Goal: Check status: Check status

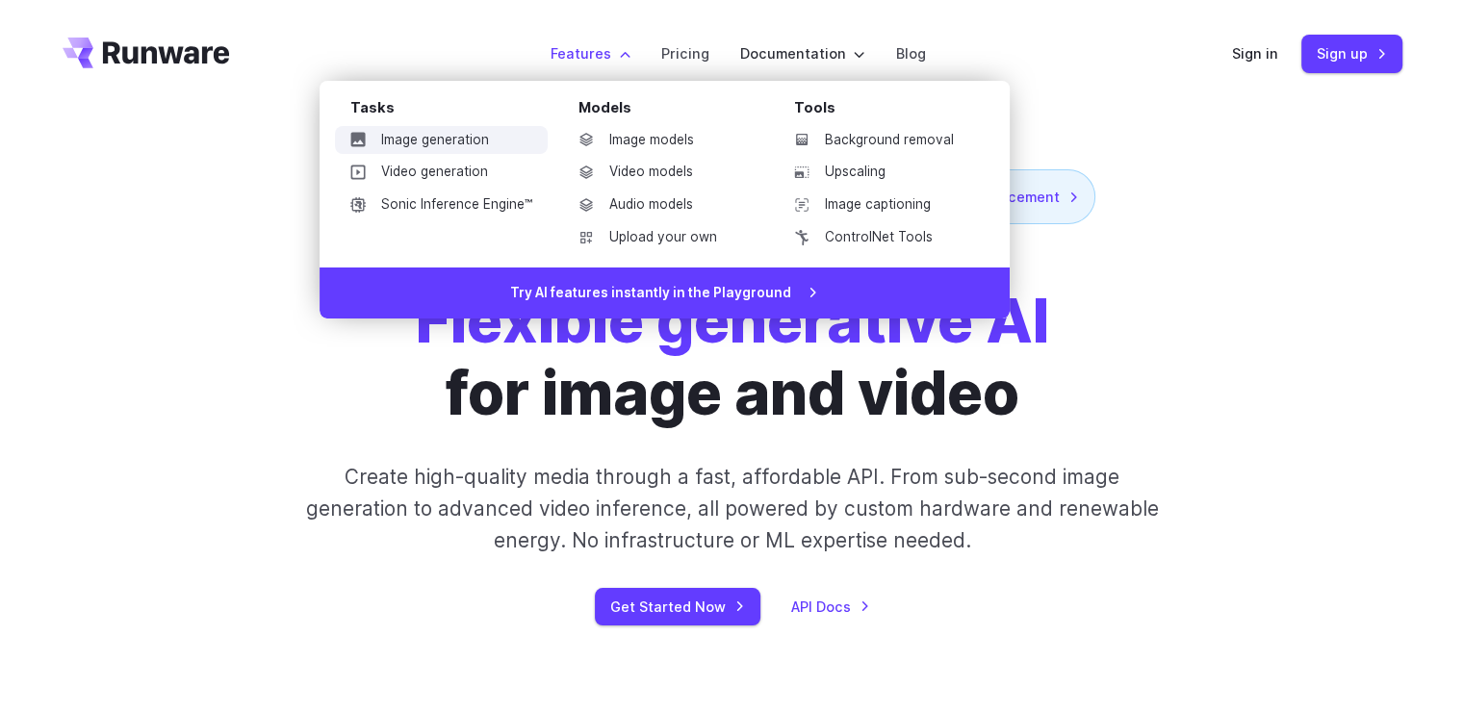
click at [482, 139] on link "Image generation" at bounding box center [441, 140] width 213 height 29
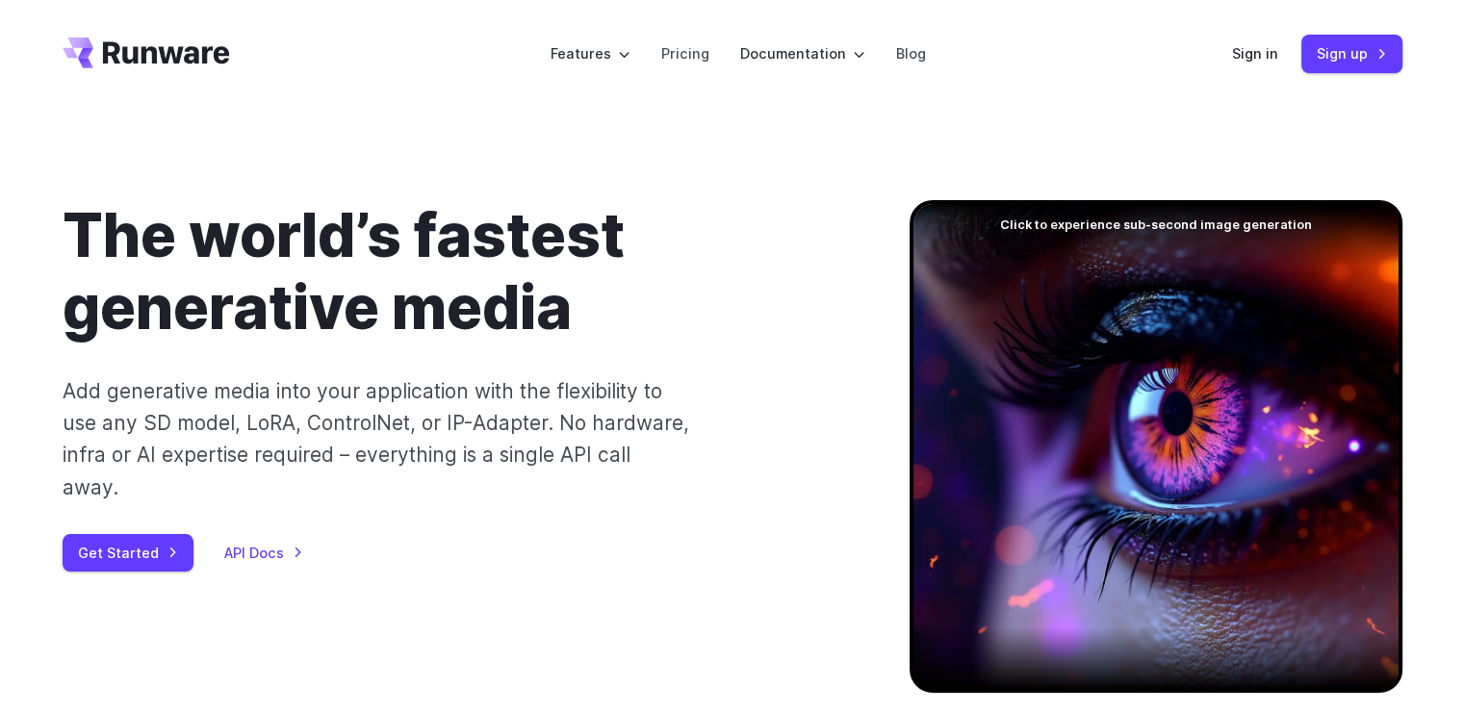
click at [1155, 464] on div at bounding box center [1156, 446] width 493 height 493
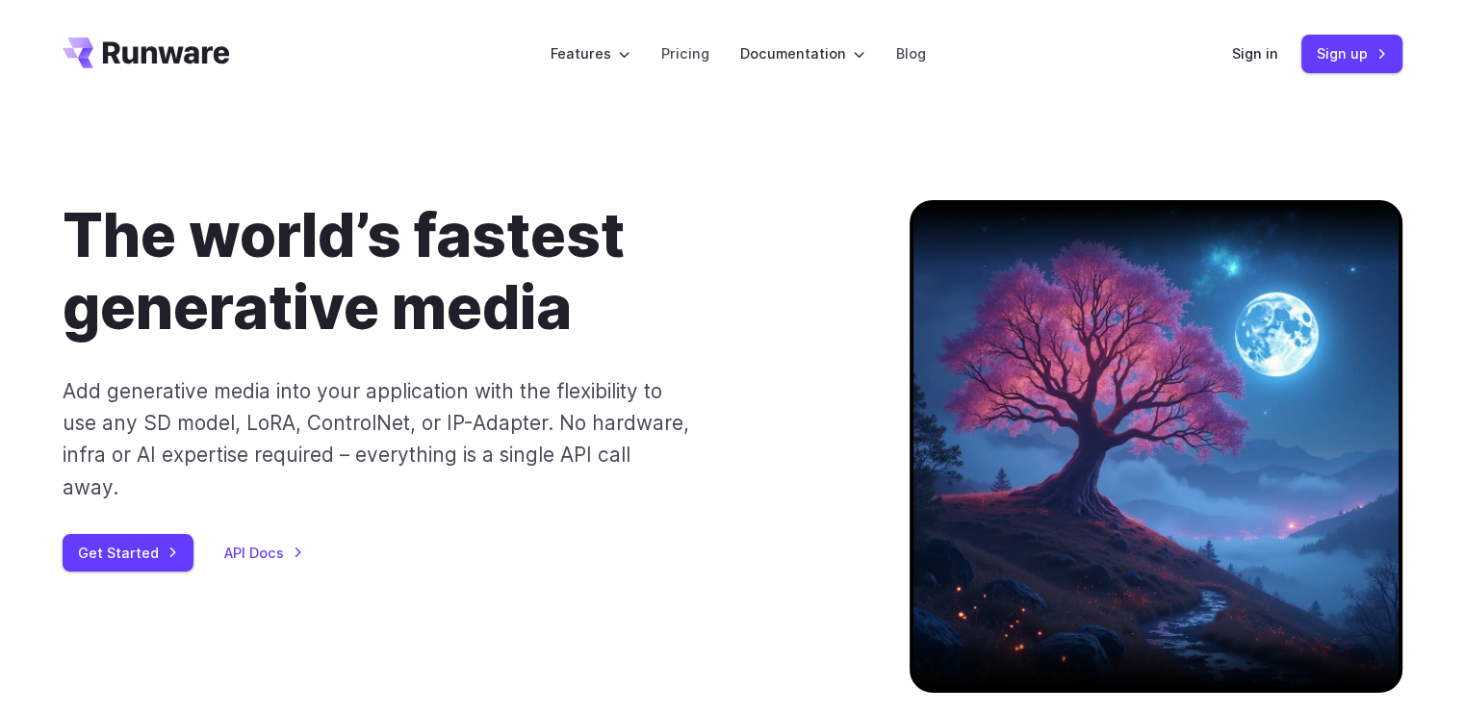
click at [1155, 464] on div at bounding box center [1156, 446] width 493 height 493
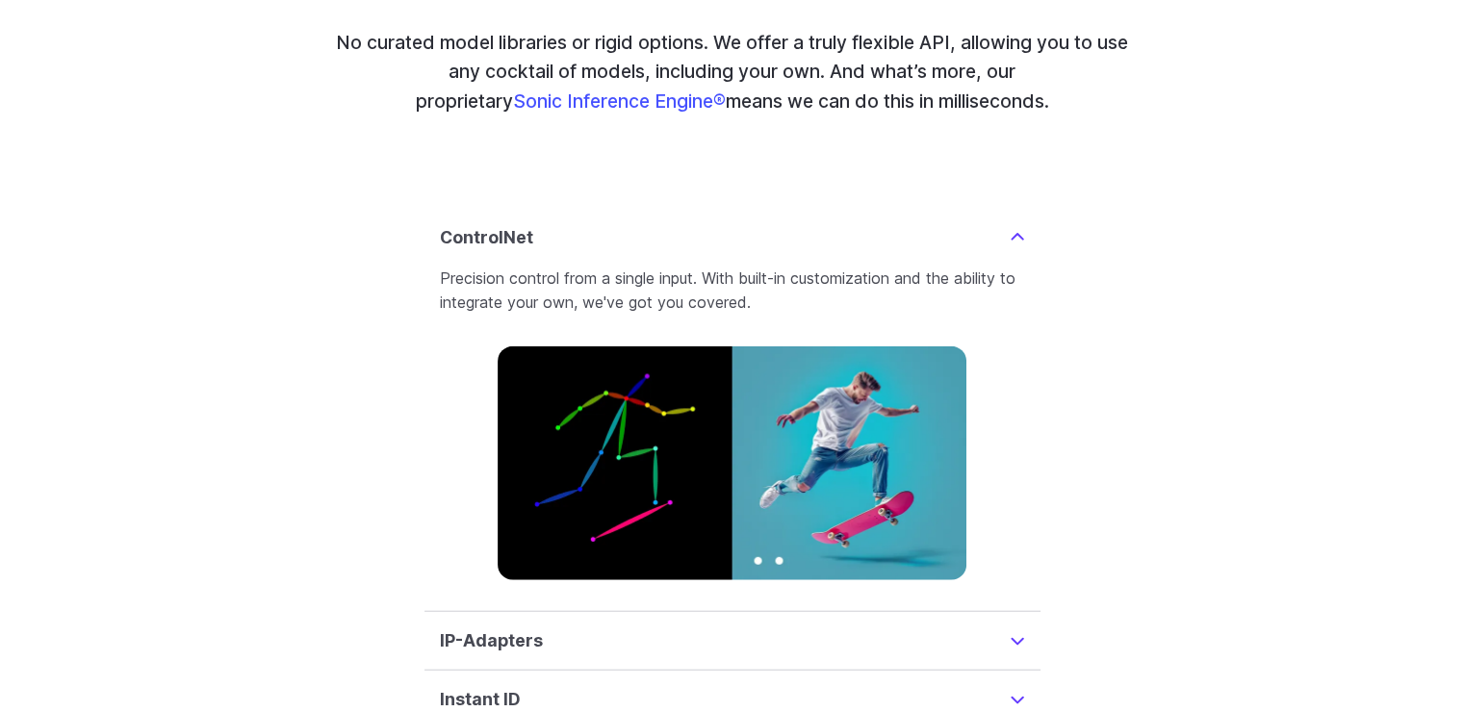
scroll to position [4443, 0]
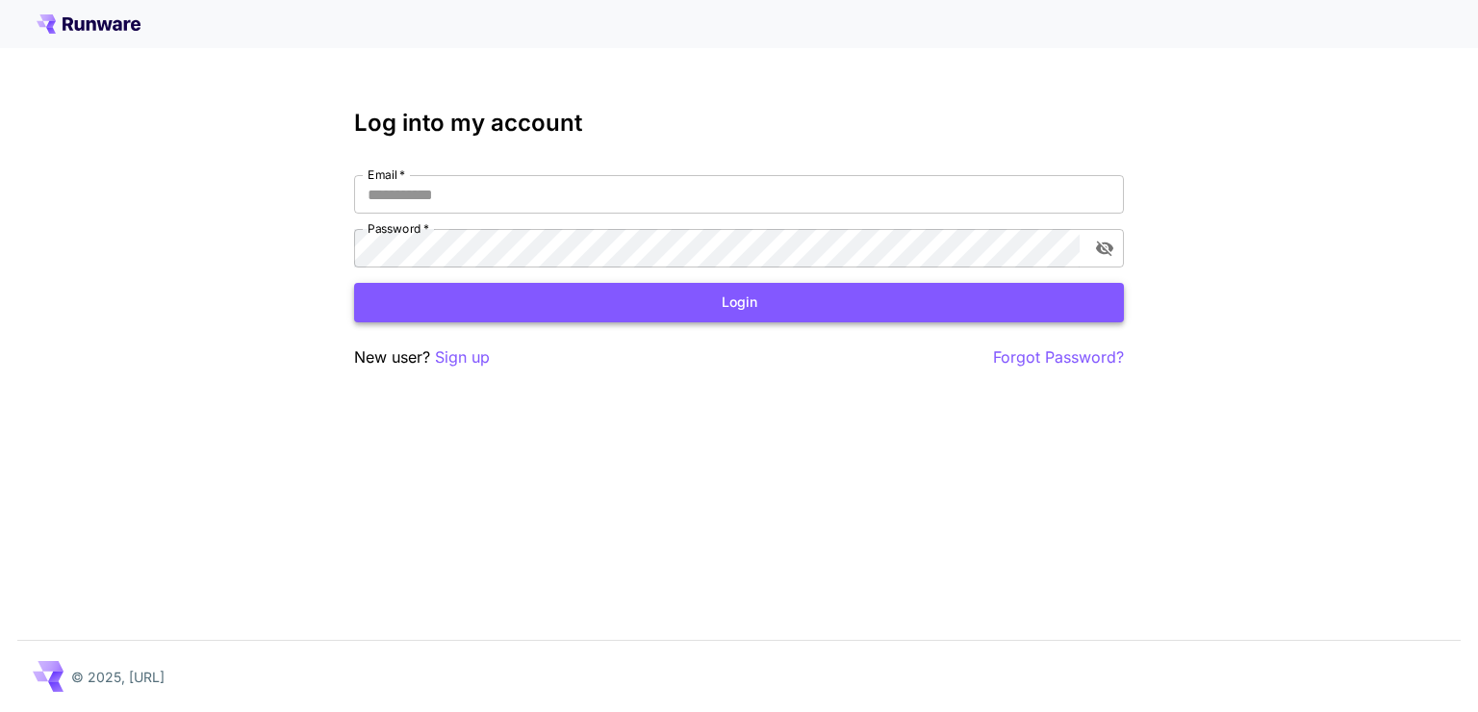
type input "**********"
click at [622, 316] on button "Login" at bounding box center [739, 302] width 770 height 39
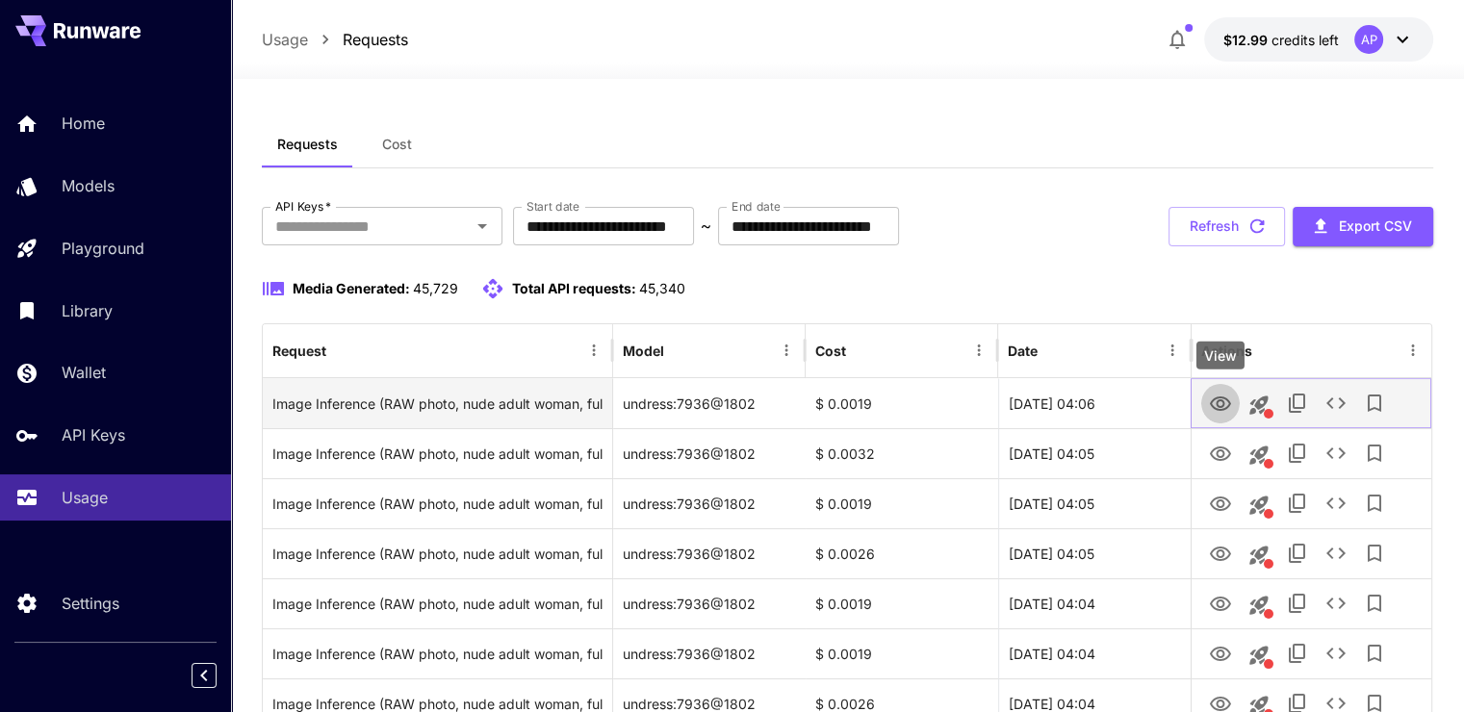
click at [1225, 397] on icon "View" at bounding box center [1220, 404] width 23 height 23
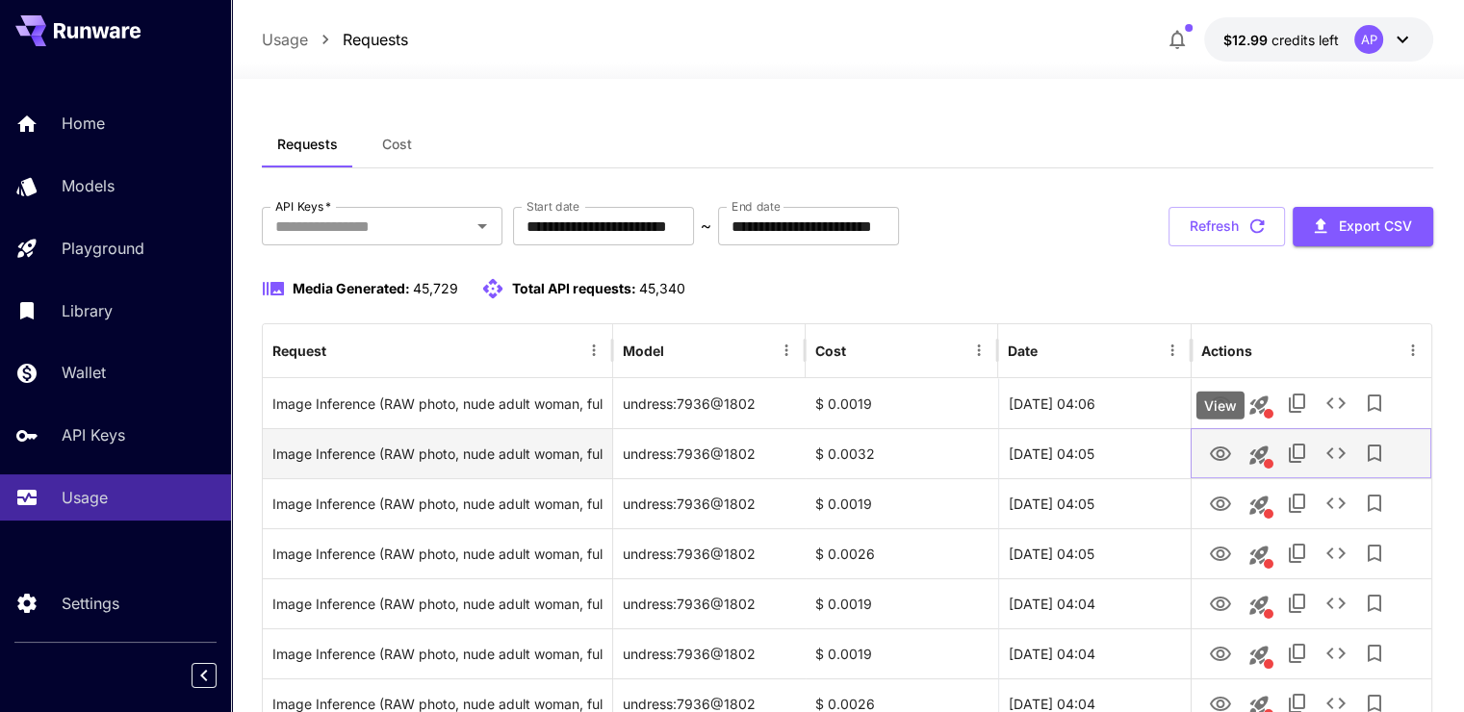
click at [1218, 443] on icon "View" at bounding box center [1220, 454] width 23 height 23
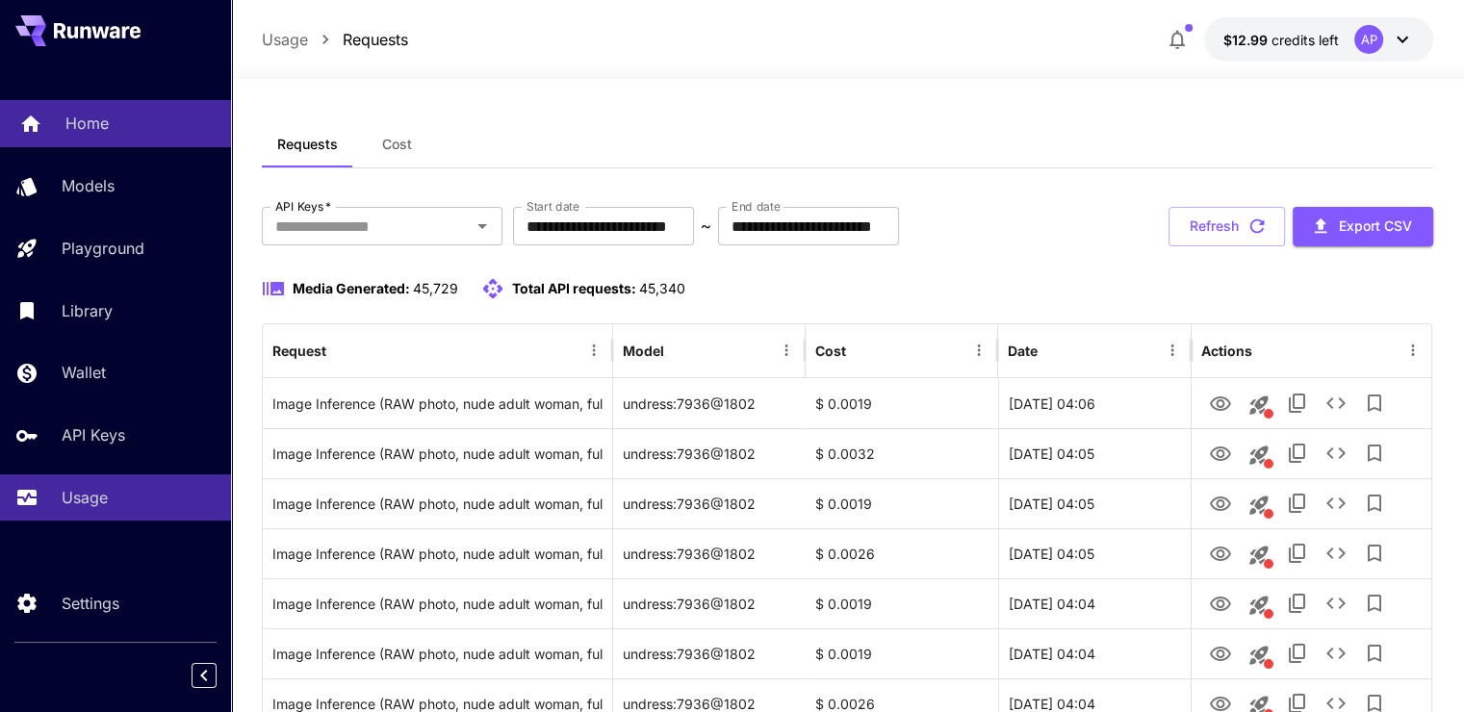
click at [144, 119] on div "Home" at bounding box center [140, 123] width 150 height 23
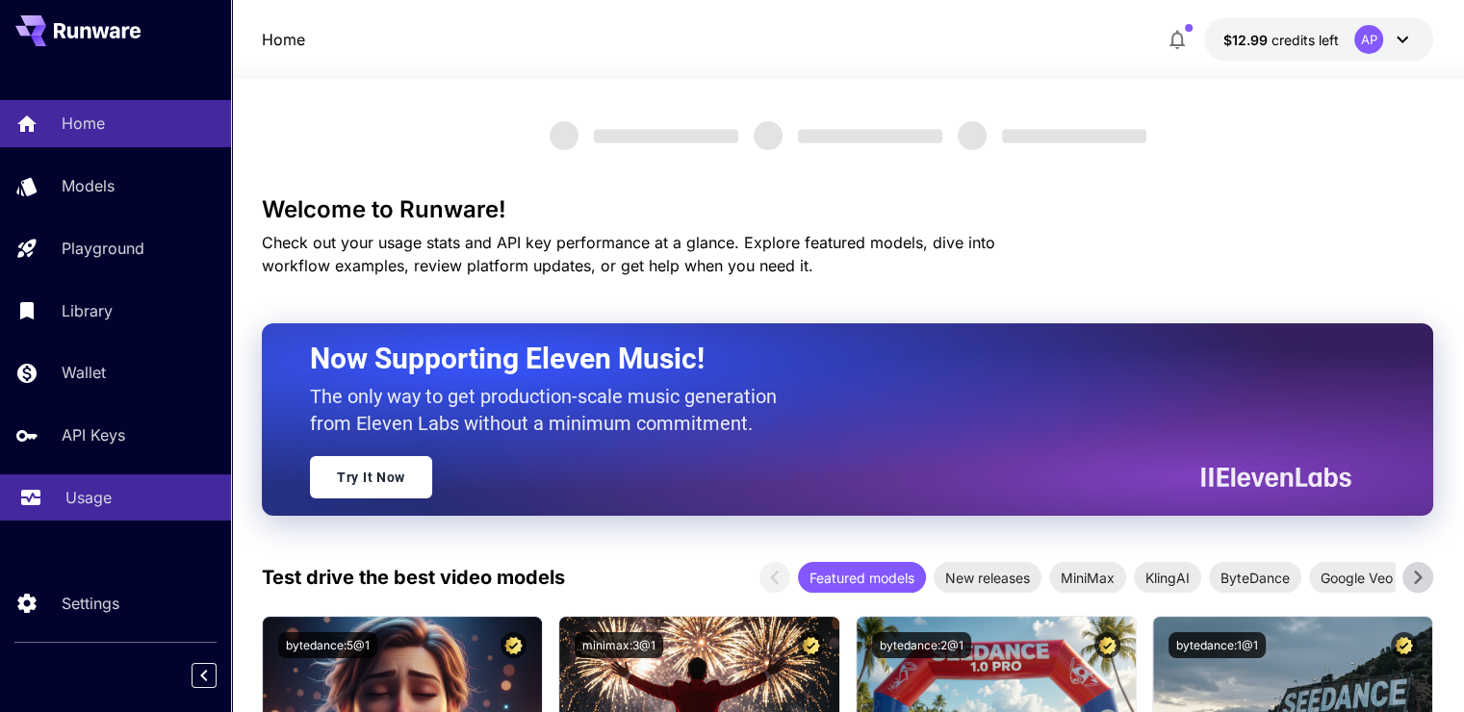
click at [101, 483] on link "Usage" at bounding box center [115, 497] width 231 height 47
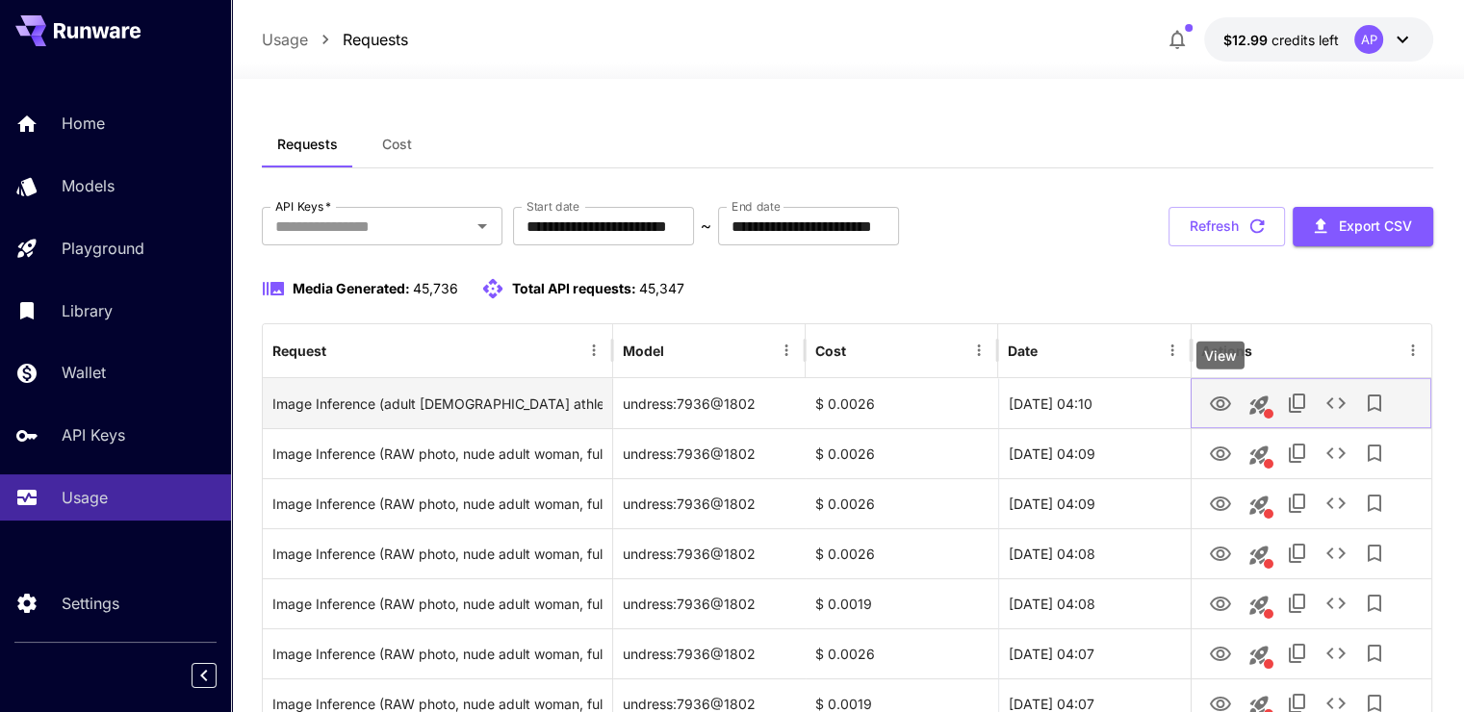
click at [1220, 400] on icon "View" at bounding box center [1220, 404] width 21 height 14
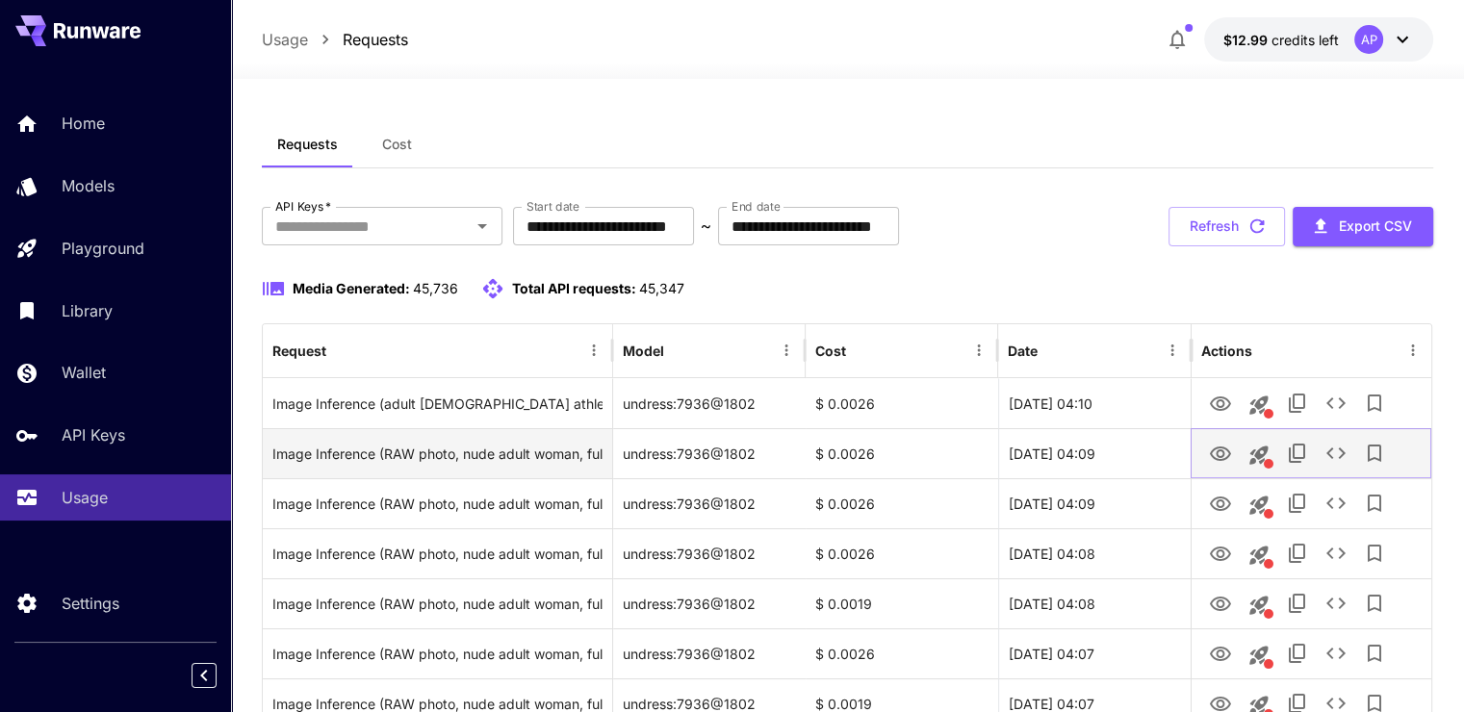
click at [1217, 455] on icon "View" at bounding box center [1220, 454] width 21 height 14
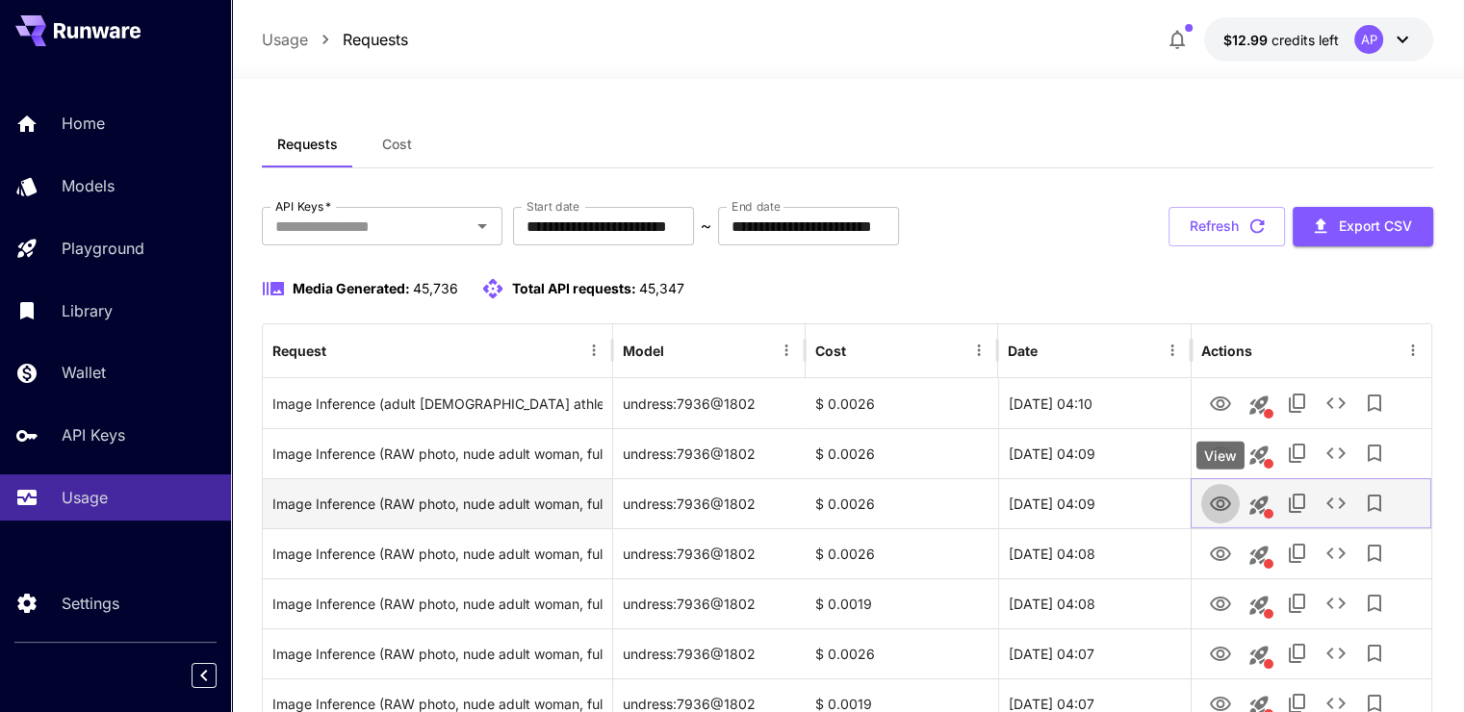
click at [1216, 500] on icon "View" at bounding box center [1220, 504] width 23 height 23
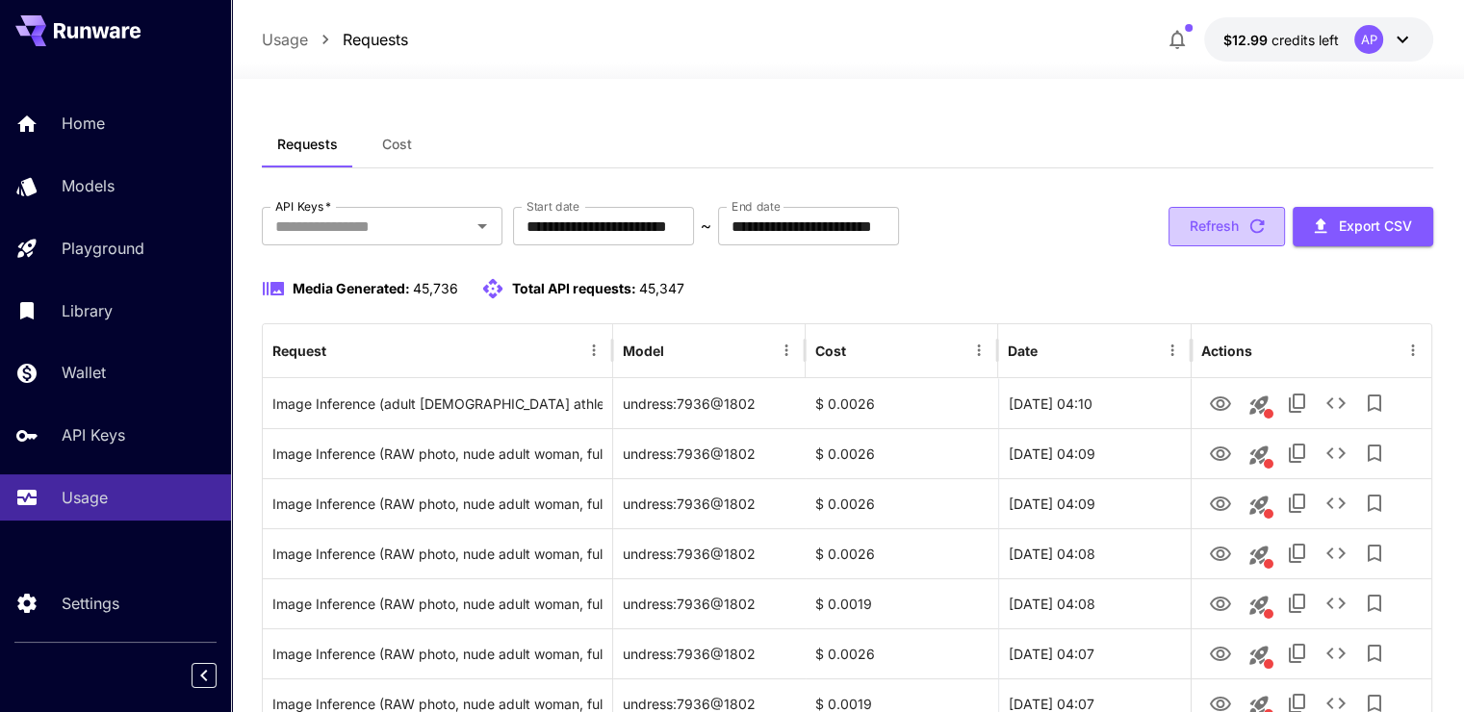
click at [1213, 225] on button "Refresh" at bounding box center [1226, 226] width 116 height 39
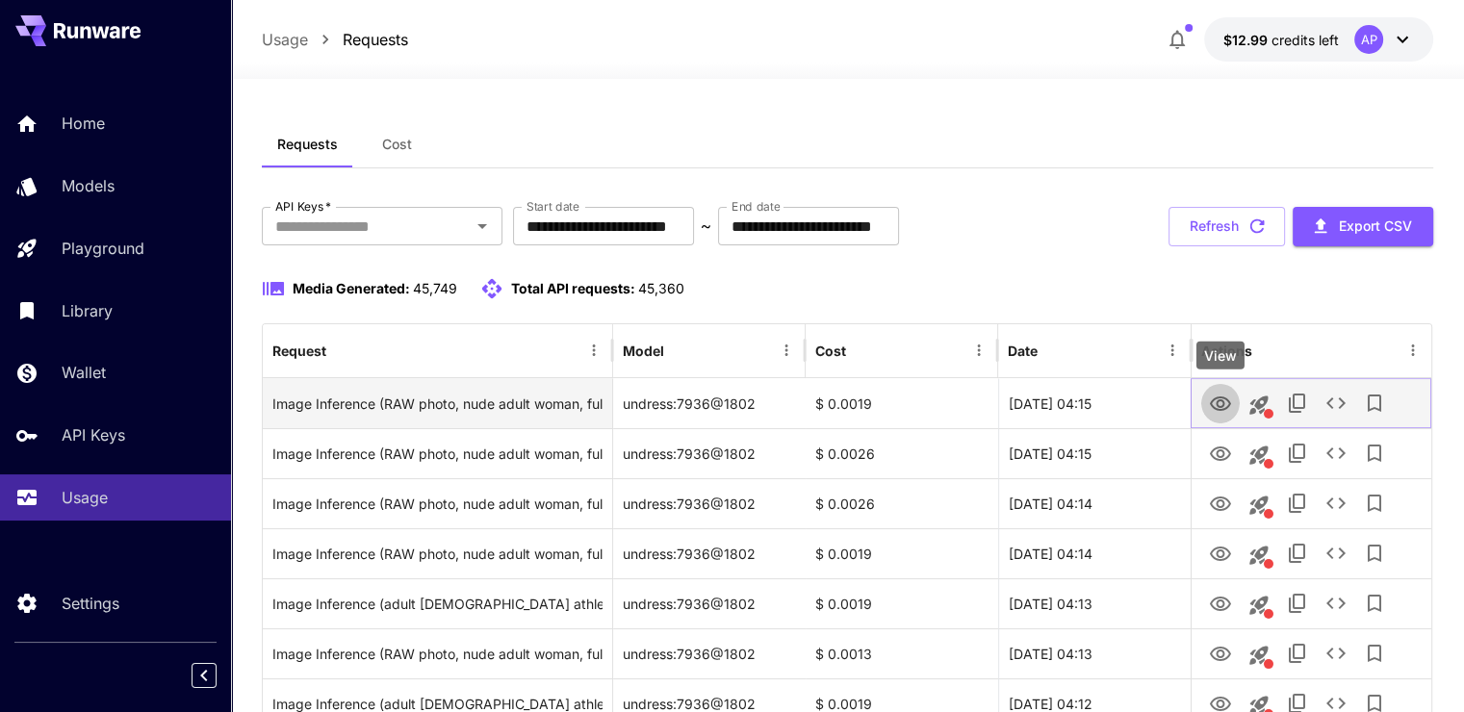
click at [1202, 393] on button "View" at bounding box center [1220, 402] width 38 height 39
click at [1217, 404] on icon "View" at bounding box center [1220, 404] width 21 height 14
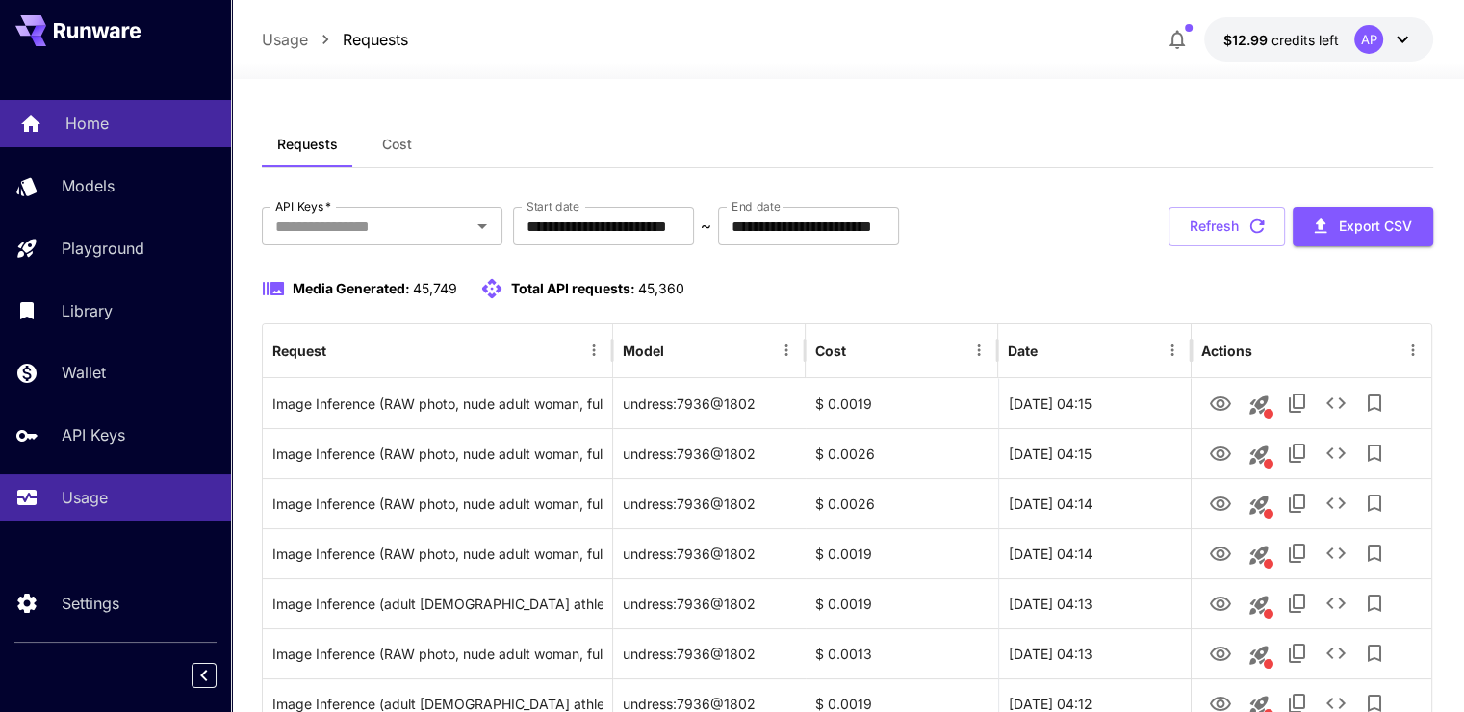
click at [100, 125] on p "Home" at bounding box center [86, 123] width 43 height 23
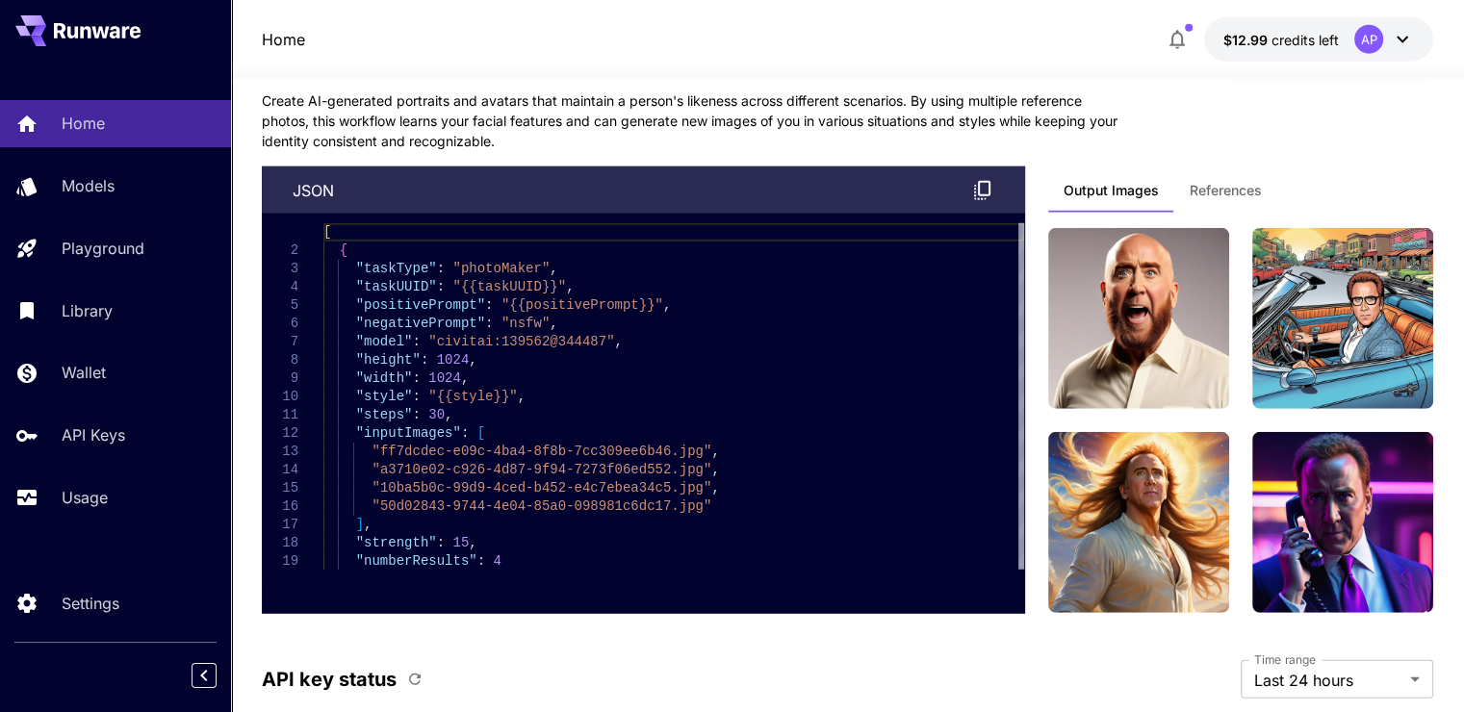
scroll to position [5971, 0]
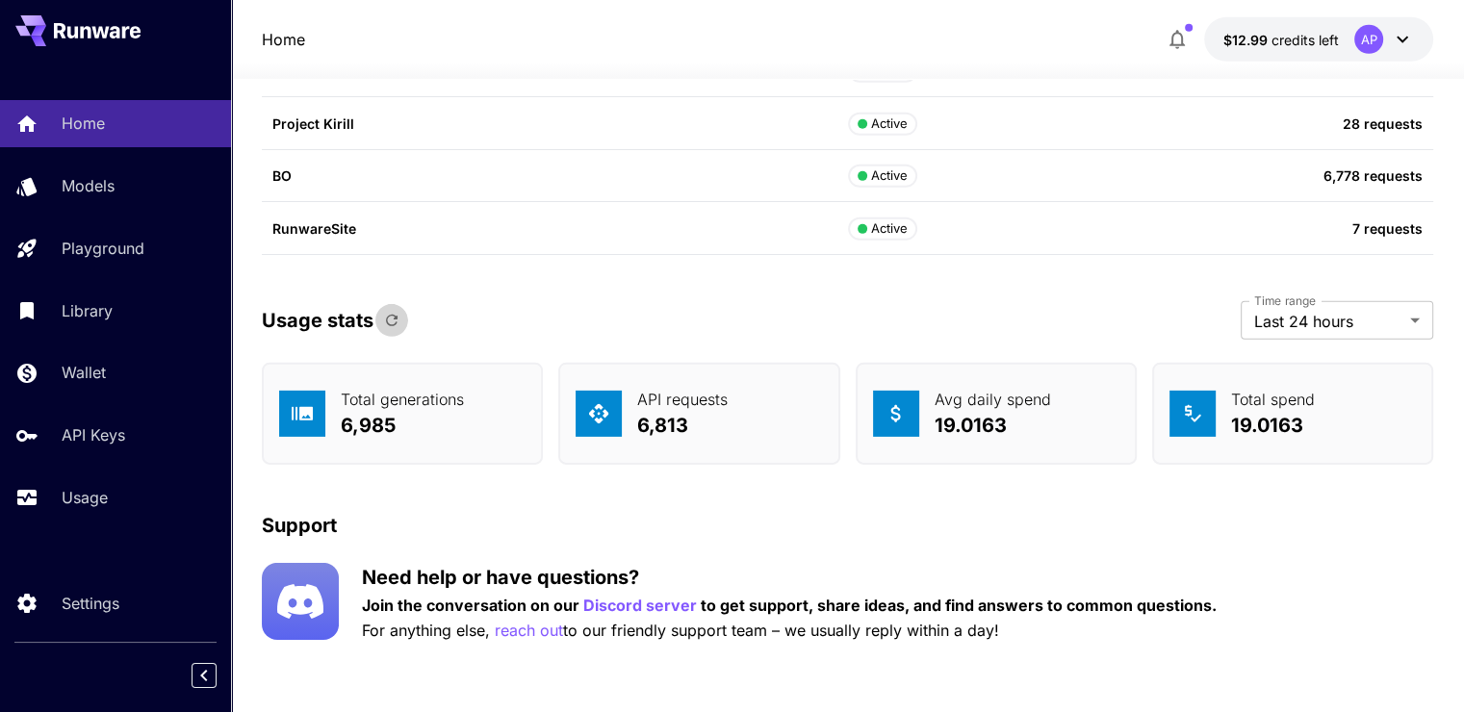
click at [398, 319] on icon "button" at bounding box center [391, 320] width 17 height 17
click at [393, 315] on icon "button" at bounding box center [392, 321] width 12 height 12
click at [391, 316] on icon "button" at bounding box center [391, 320] width 17 height 17
